Goal: Check status: Check status

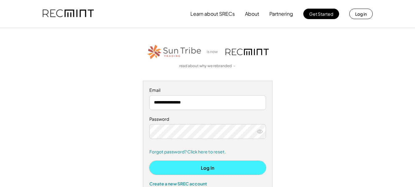
click at [227, 170] on button "Log In" at bounding box center [207, 168] width 117 height 14
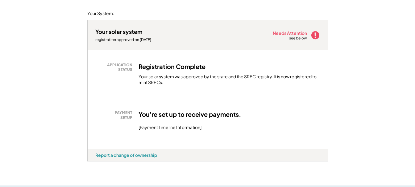
scroll to position [93, 0]
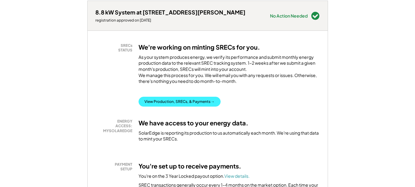
click at [204, 107] on button "View Production, SRECs, & Payments →" at bounding box center [180, 102] width 82 height 10
